Goal: Information Seeking & Learning: Learn about a topic

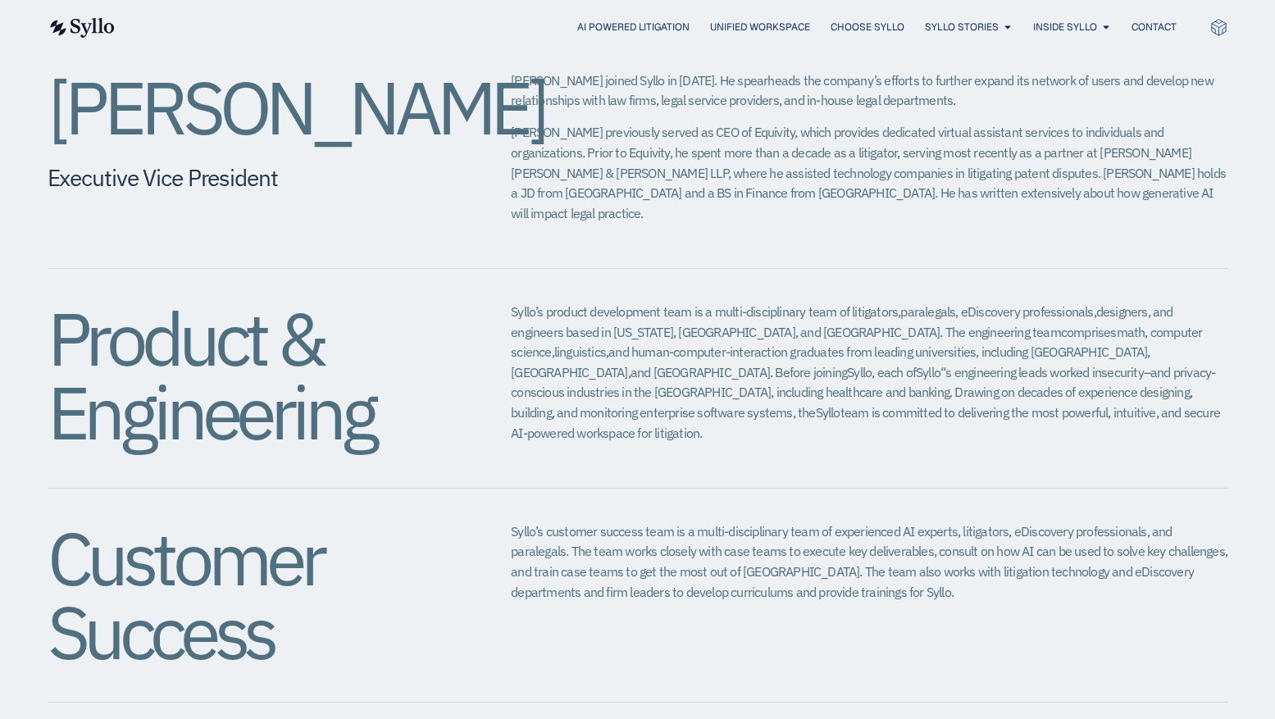
scroll to position [1828, 0]
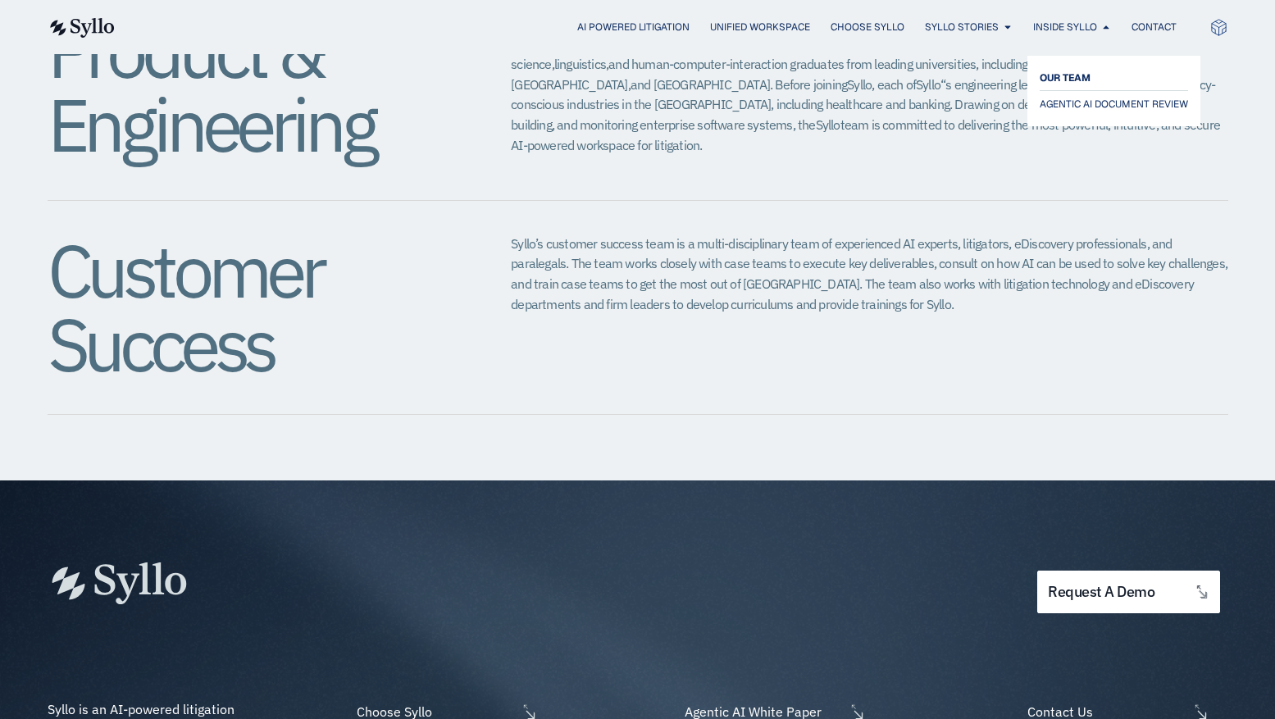
click at [1086, 71] on span "OUR TEAM" at bounding box center [1064, 78] width 51 height 20
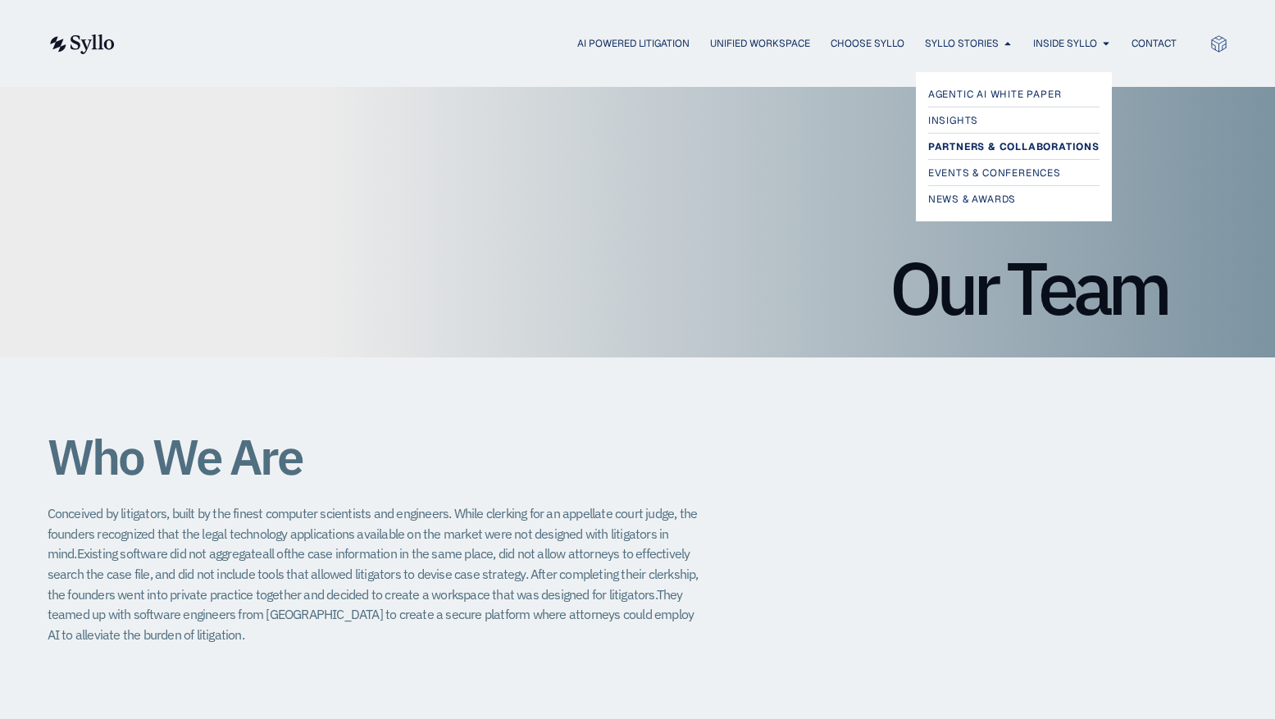
click at [1012, 143] on span "Partners & Collaborations" at bounding box center [1013, 147] width 171 height 20
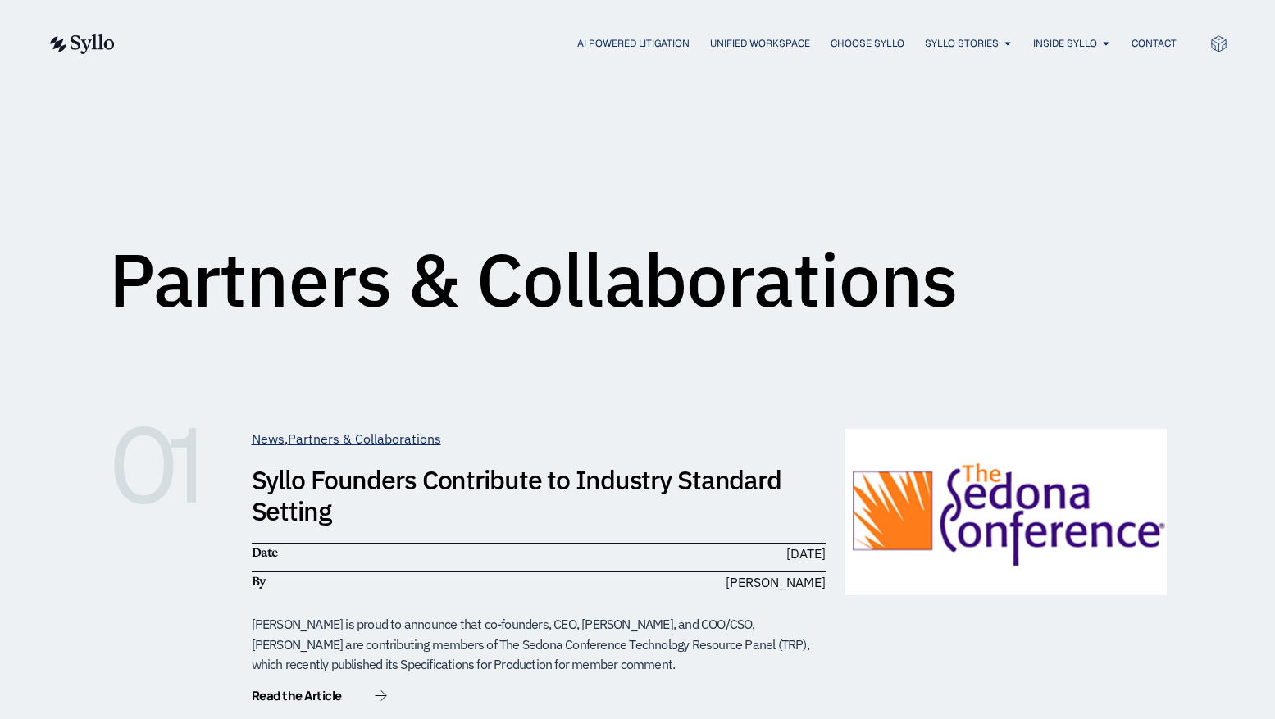
click at [95, 46] on img at bounding box center [81, 44] width 67 height 20
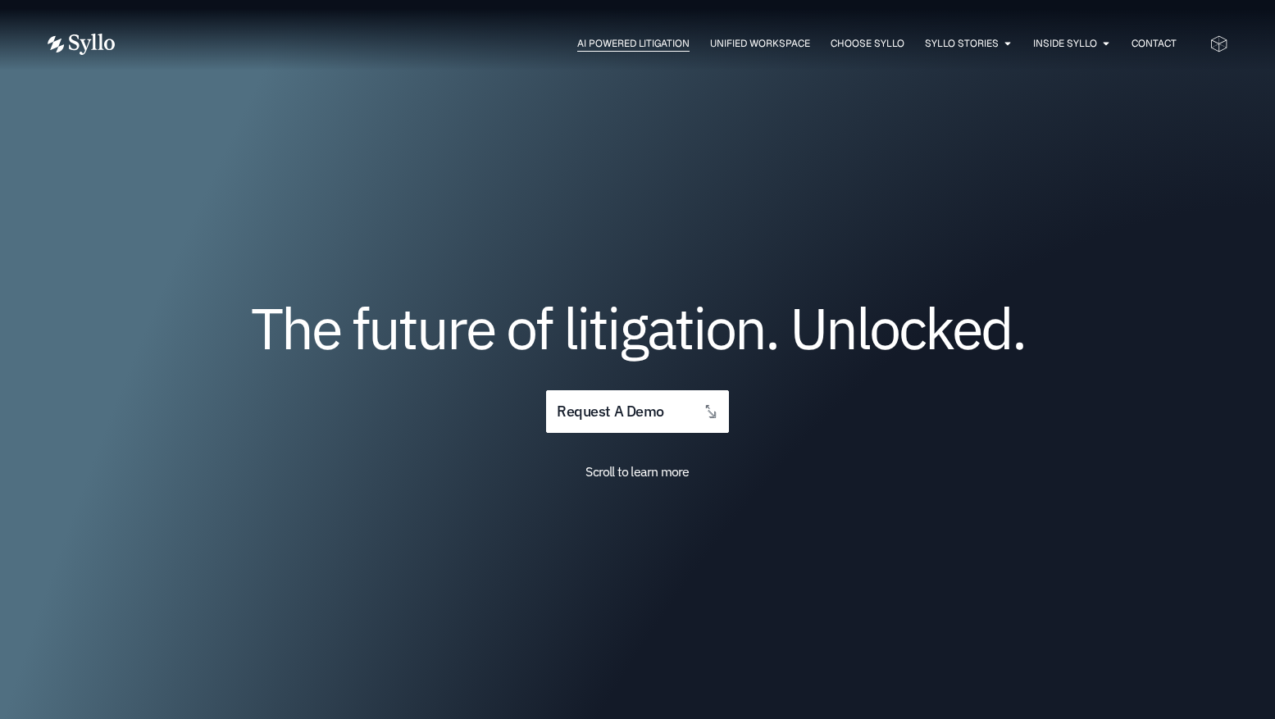
click at [586, 38] on span "AI Powered Litigation" at bounding box center [633, 43] width 112 height 15
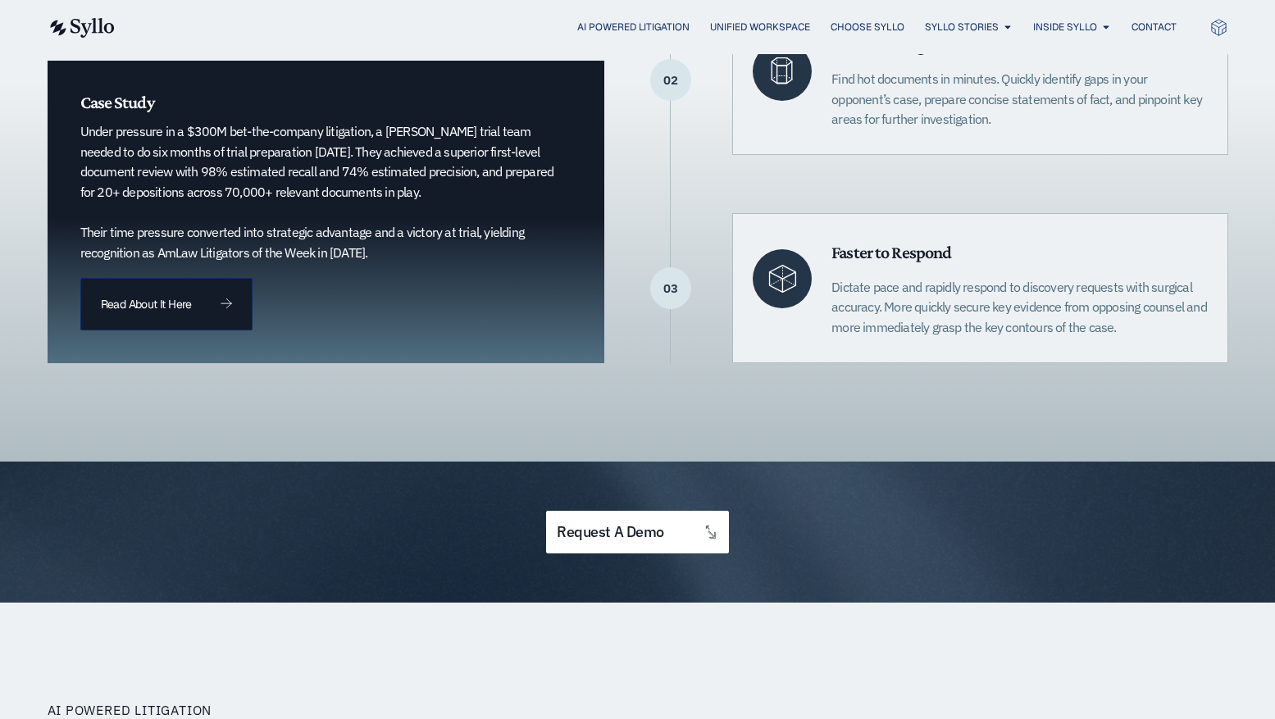
scroll to position [974, 0]
